Goal: Register for event/course

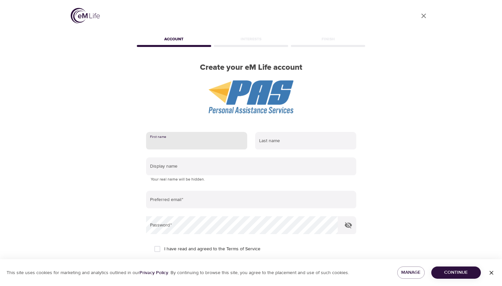
click at [183, 142] on input "text" at bounding box center [196, 141] width 101 height 18
type input "[PERSON_NAME]"
click at [276, 141] on input "text" at bounding box center [305, 141] width 101 height 18
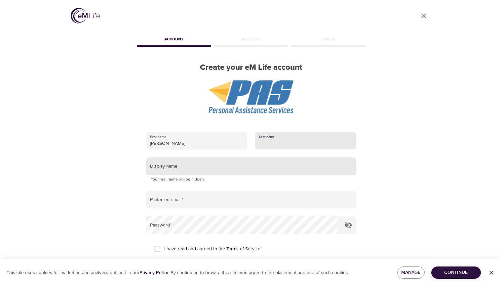
type input "Flick"
click at [233, 170] on input "text" at bounding box center [251, 166] width 210 height 18
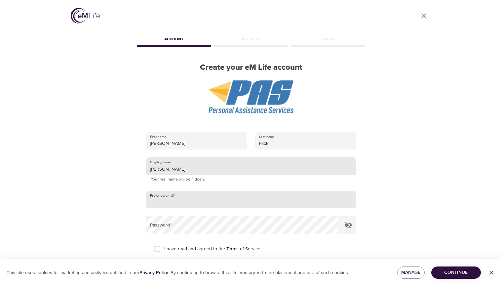
click at [229, 168] on input "[PERSON_NAME]" at bounding box center [251, 166] width 210 height 18
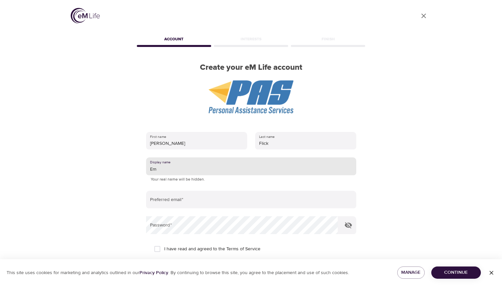
type input "Em"
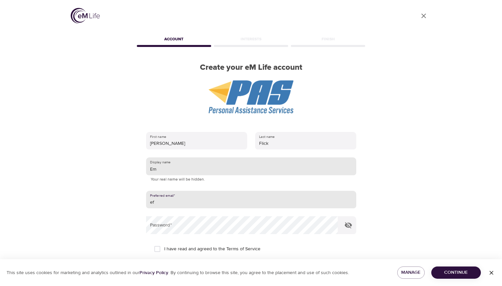
type input "[EMAIL_ADDRESS][DOMAIN_NAME]"
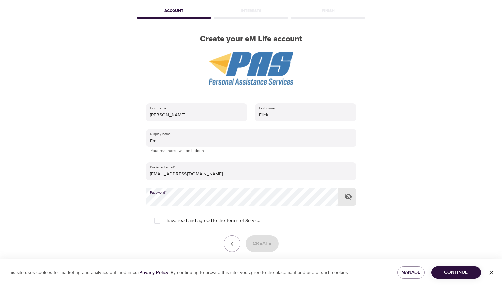
scroll to position [57, 0]
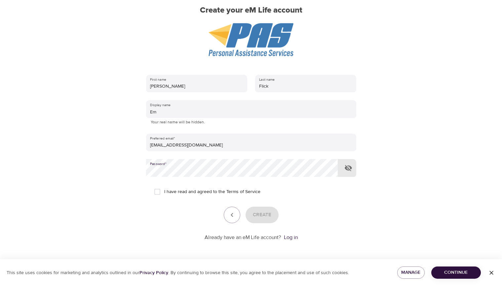
click at [157, 194] on input "I have read and agreed to the Terms of Service" at bounding box center [157, 192] width 14 height 14
checkbox input "true"
click at [265, 215] on span "Create" at bounding box center [262, 215] width 19 height 9
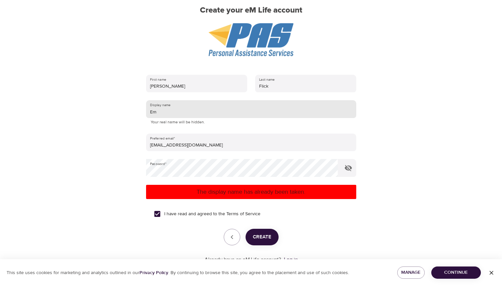
click at [171, 113] on input "Em" at bounding box center [251, 109] width 210 height 18
click at [263, 237] on span "Create" at bounding box center [262, 237] width 19 height 9
drag, startPoint x: 160, startPoint y: 112, endPoint x: 131, endPoint y: 110, distance: 29.5
click at [131, 110] on div "User Profile Account Interests Finish Create your eM Life account First name [P…" at bounding box center [251, 86] width 377 height 286
type input "E"
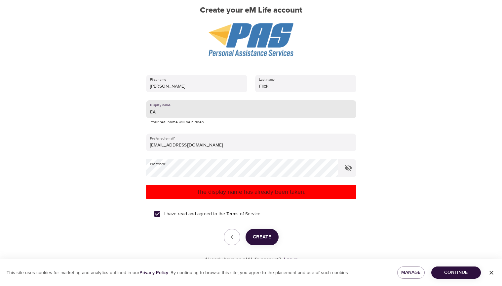
click at [255, 237] on span "Create" at bounding box center [262, 237] width 19 height 9
click at [165, 115] on input "EA" at bounding box center [251, 109] width 210 height 18
type input "E"
type input "Emmy A"
click at [257, 232] on button "Create" at bounding box center [262, 237] width 33 height 17
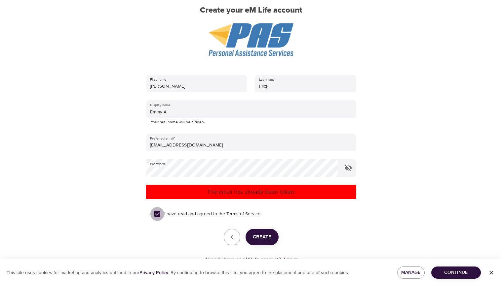
click at [157, 215] on input "I have read and agreed to the Terms of Service" at bounding box center [157, 214] width 14 height 14
checkbox input "false"
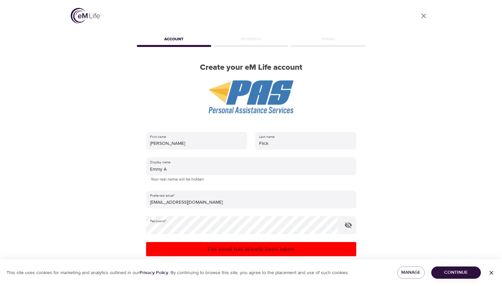
click at [421, 15] on icon "User Profile" at bounding box center [424, 16] width 8 height 8
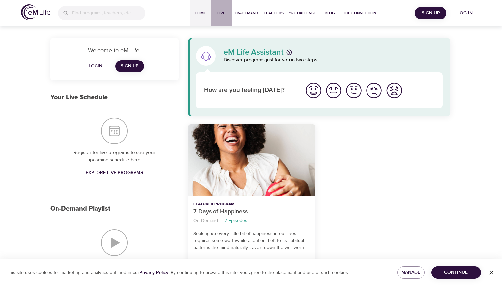
click at [219, 17] on button "Live" at bounding box center [221, 13] width 21 height 26
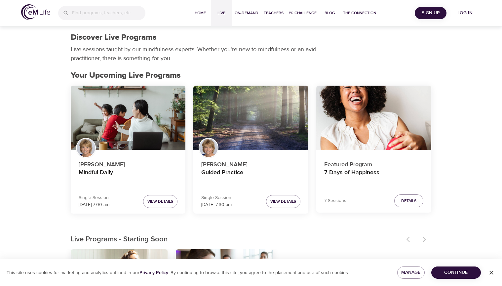
click at [462, 14] on span "Log in" at bounding box center [465, 13] width 26 height 8
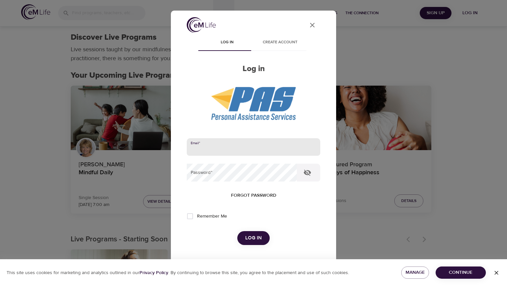
click at [237, 153] on input "email" at bounding box center [254, 147] width 134 height 18
type input "[EMAIL_ADDRESS][DOMAIN_NAME]"
click at [237, 231] on button "Log in" at bounding box center [253, 238] width 32 height 14
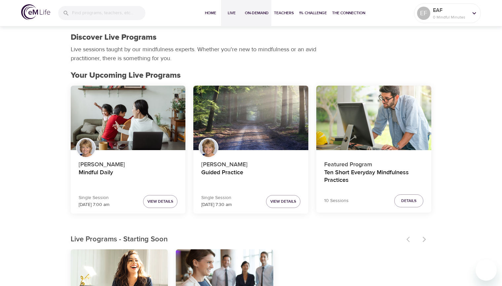
click at [256, 13] on span "On-Demand" at bounding box center [257, 13] width 24 height 7
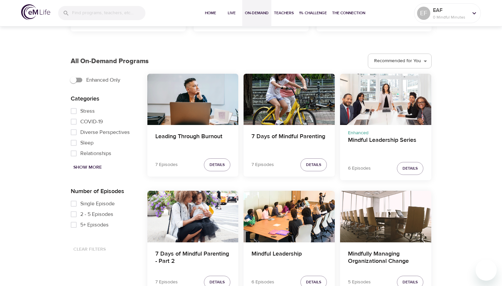
scroll to position [165, 0]
click at [290, 136] on h4 "7 Days of Mindful Parenting" at bounding box center [289, 141] width 75 height 16
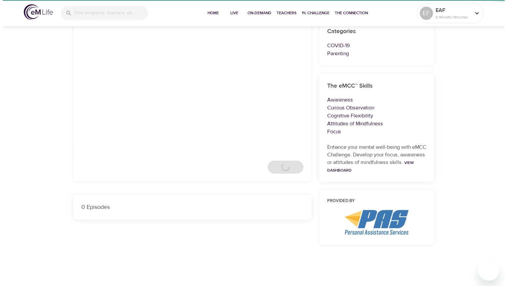
scroll to position [66, 0]
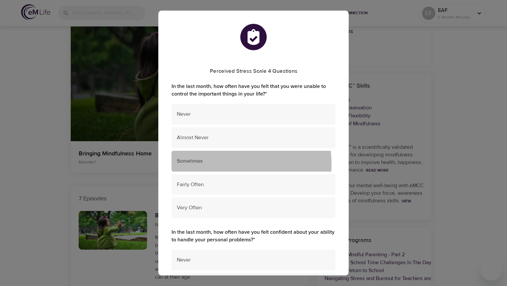
click at [183, 165] on span "Sometimes" at bounding box center [253, 161] width 153 height 8
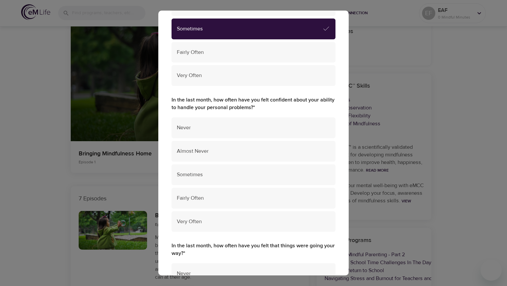
scroll to position [165, 0]
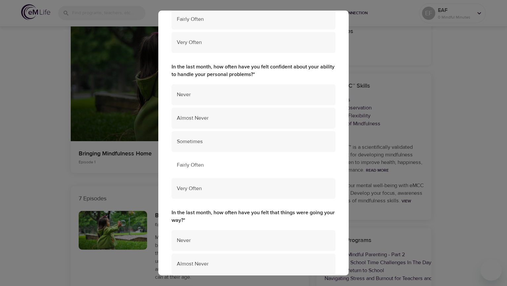
click at [186, 164] on span "Fairly Often" at bounding box center [253, 165] width 153 height 8
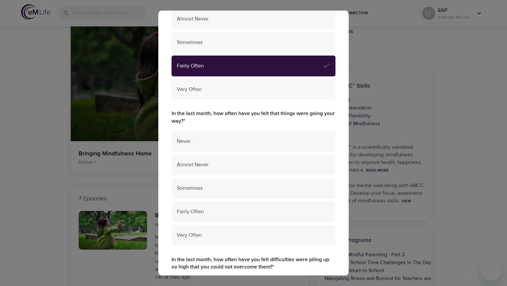
scroll to position [298, 0]
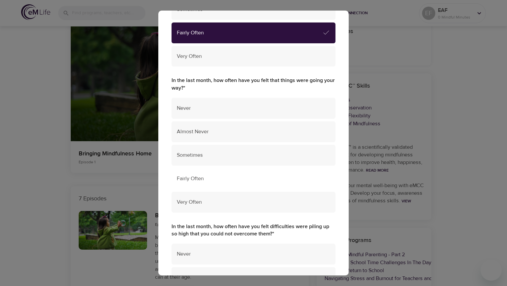
click at [216, 179] on span "Fairly Often" at bounding box center [253, 179] width 153 height 8
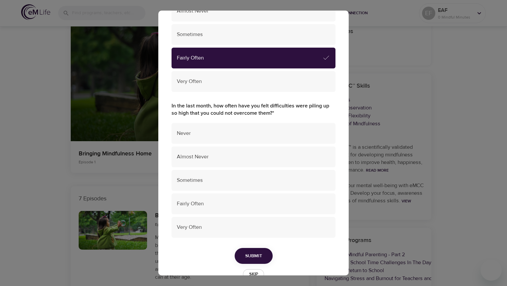
scroll to position [430, 0]
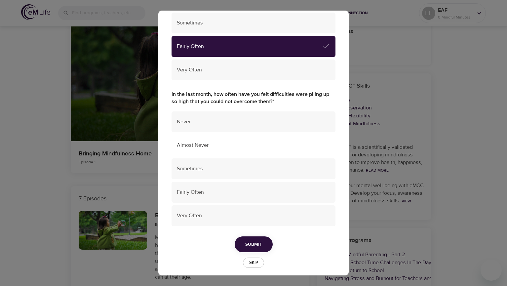
click at [188, 151] on div "Almost Never" at bounding box center [254, 145] width 164 height 21
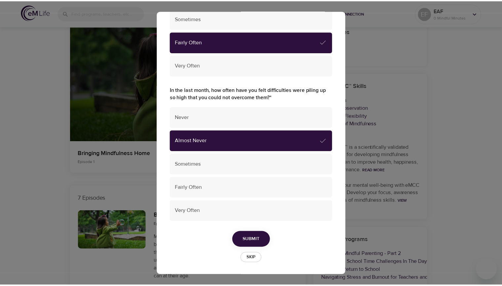
scroll to position [436, 0]
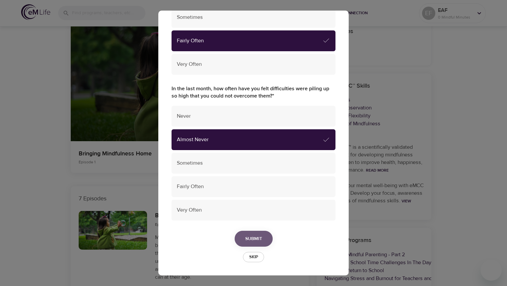
click at [251, 243] on span "Submit" at bounding box center [253, 239] width 17 height 8
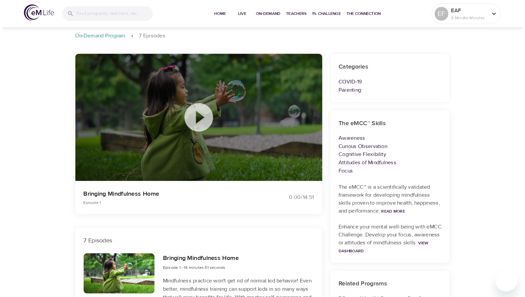
scroll to position [0, 0]
